Goal: Task Accomplishment & Management: Use online tool/utility

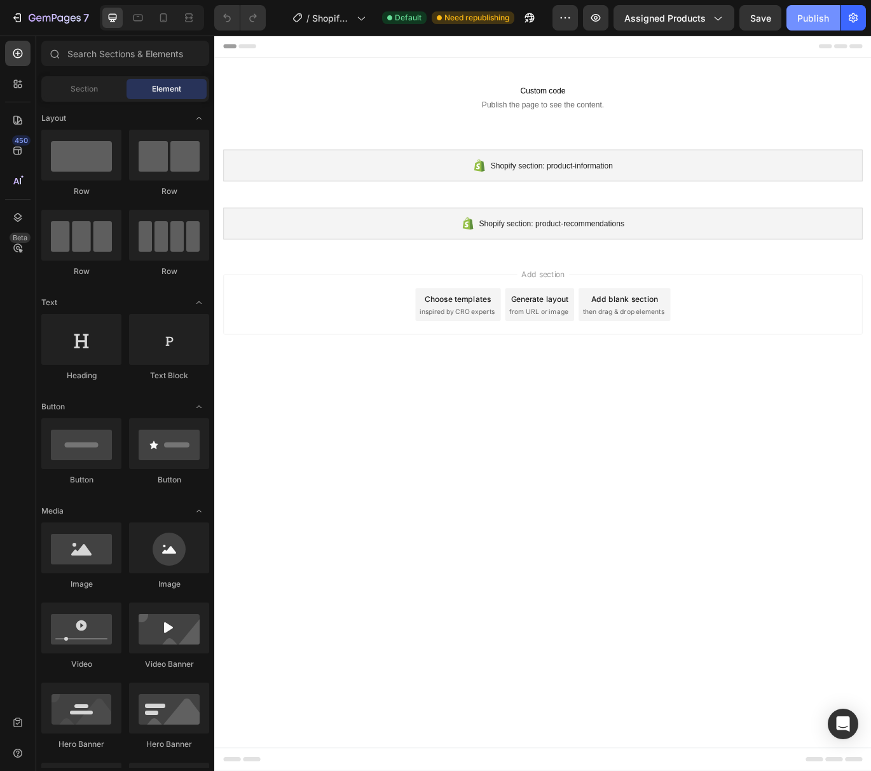
click at [815, 18] on div "Publish" at bounding box center [813, 17] width 32 height 13
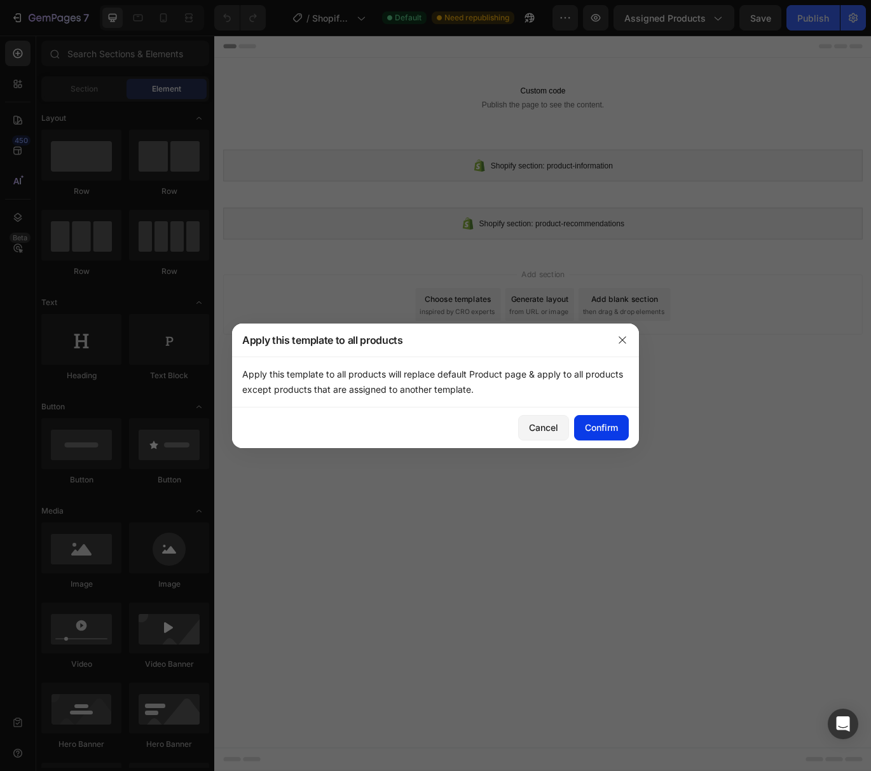
click at [600, 428] on div "Confirm" at bounding box center [601, 427] width 33 height 13
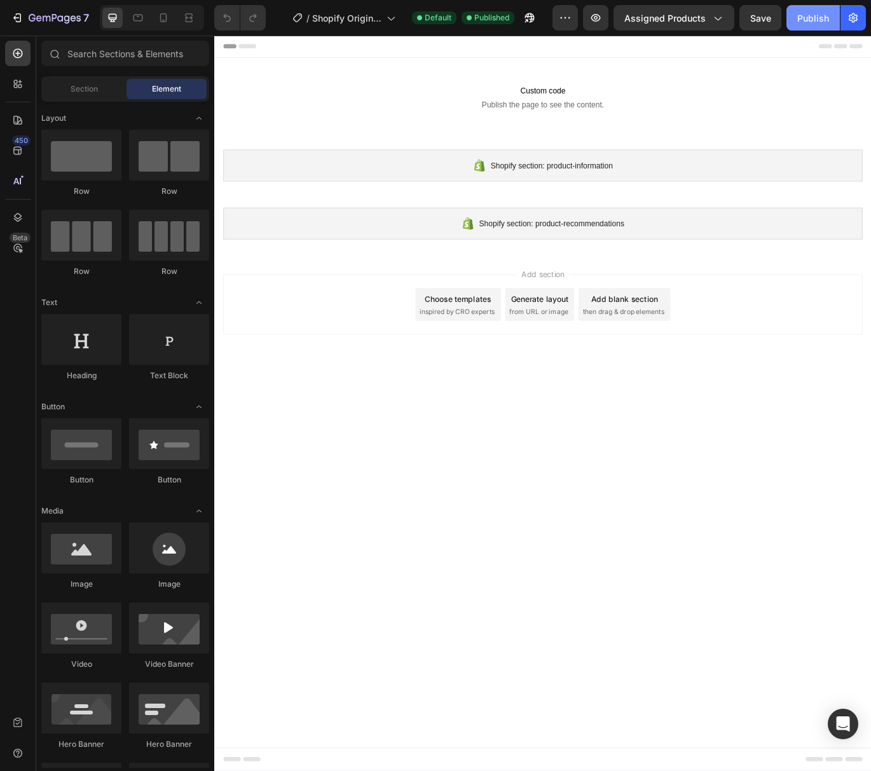
click at [809, 18] on div "Publish" at bounding box center [813, 17] width 32 height 13
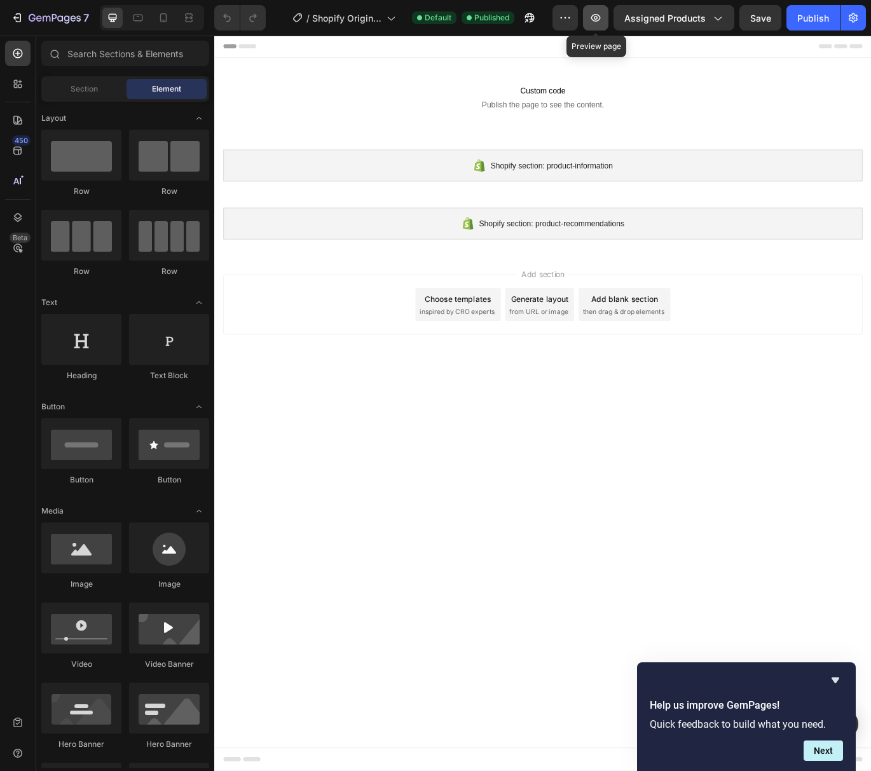
click at [601, 20] on icon "button" at bounding box center [595, 17] width 13 height 13
